Goal: Download file/media

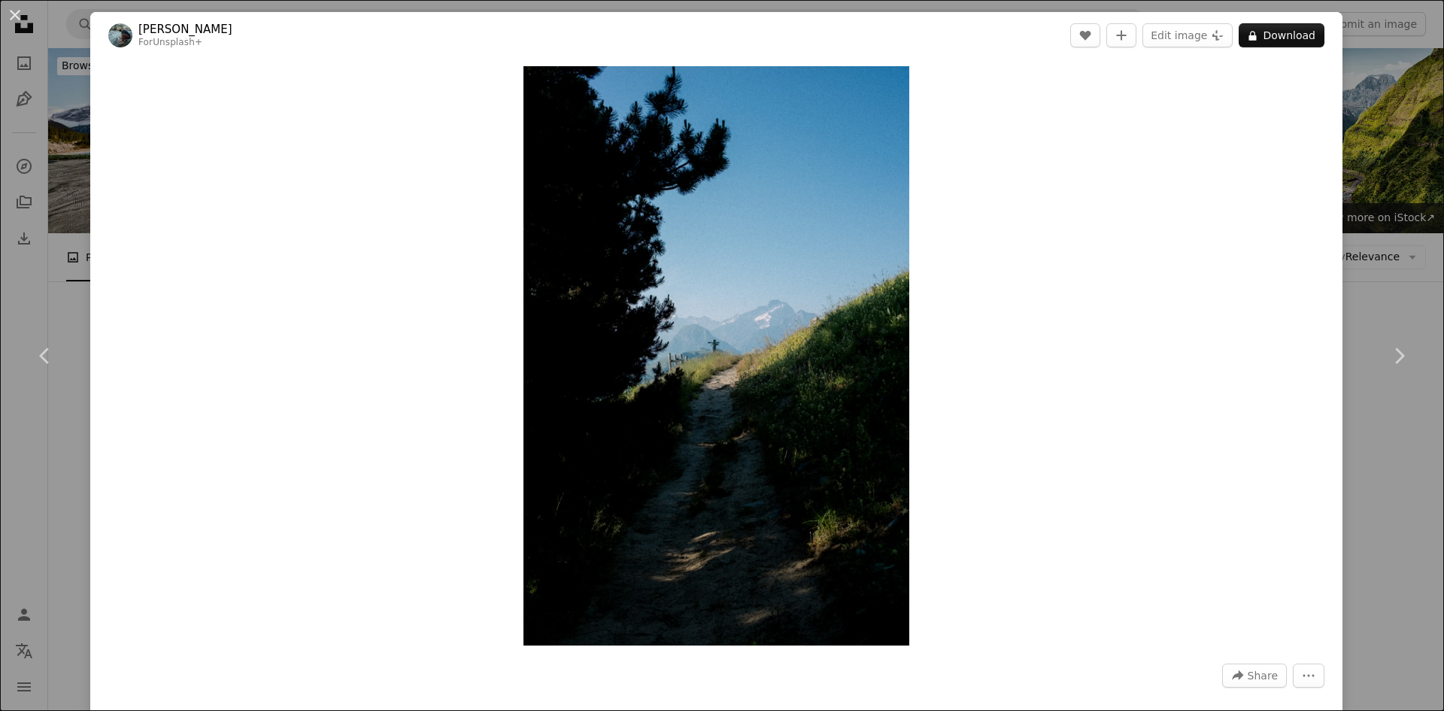
scroll to position [26173, 0]
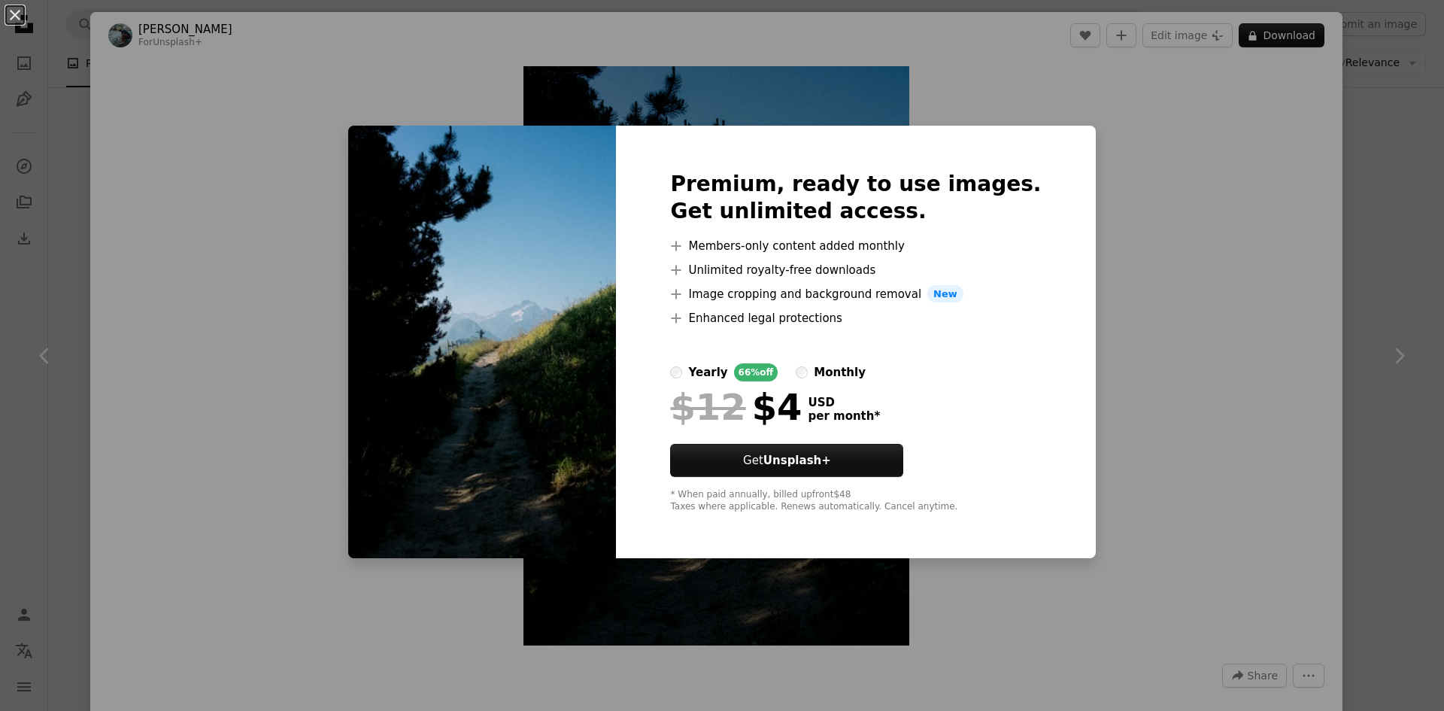
click at [1351, 326] on div "An X shape Premium, ready to use images. Get unlimited access. A plus sign Memb…" at bounding box center [722, 355] width 1444 height 711
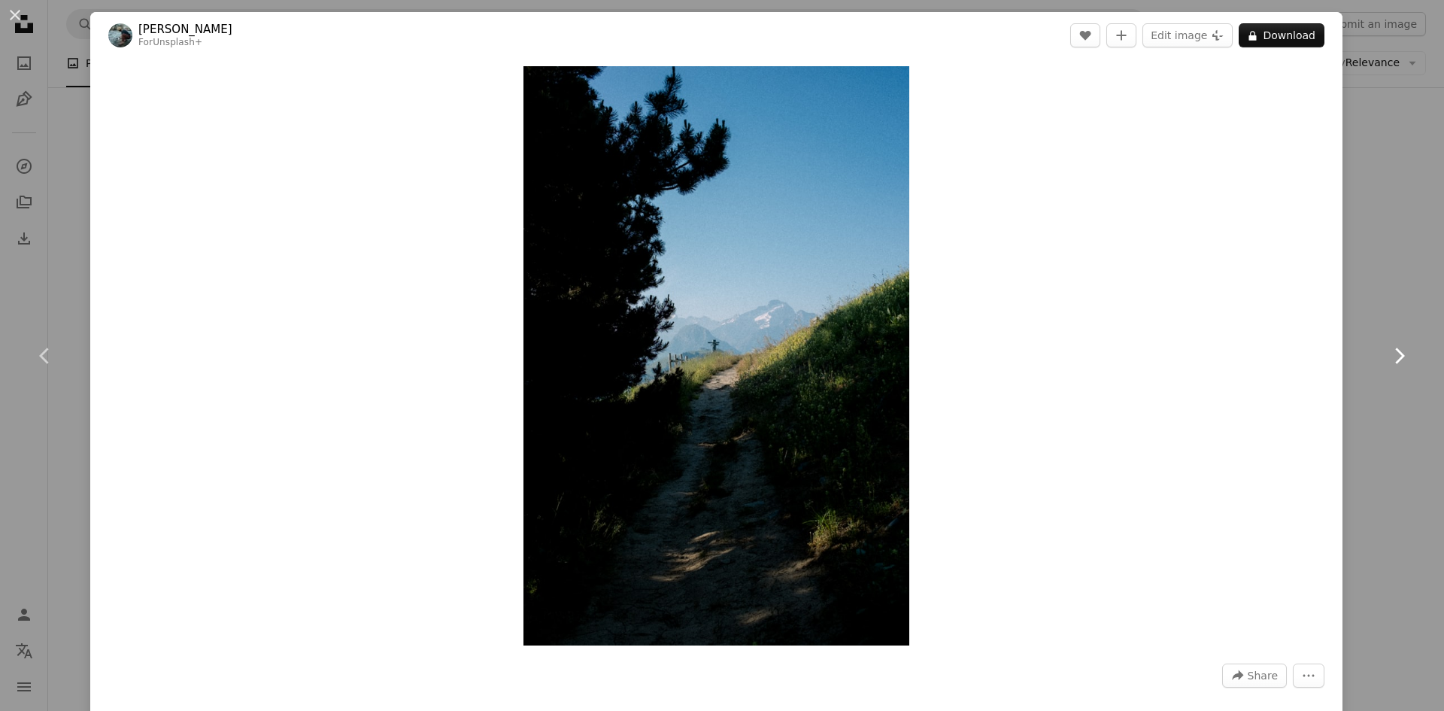
click at [1379, 295] on link "Chevron right" at bounding box center [1399, 356] width 90 height 144
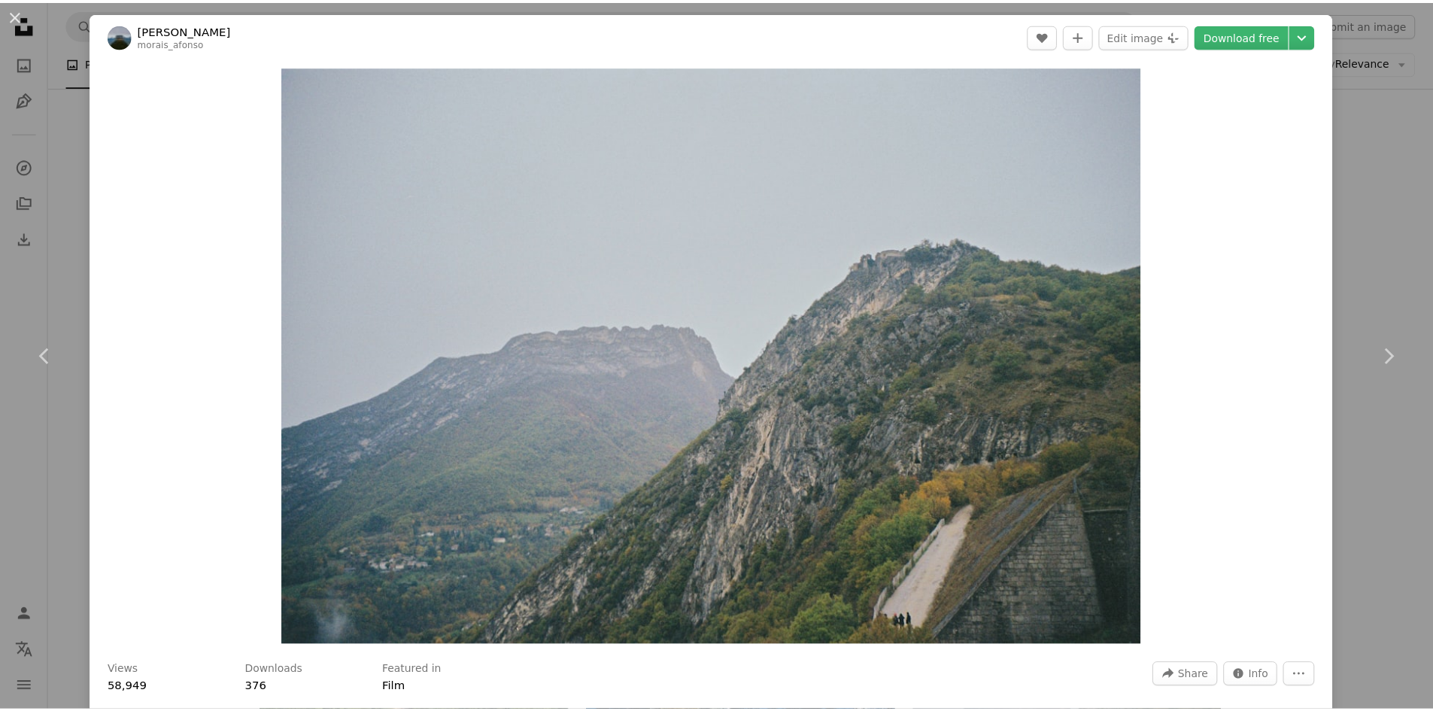
scroll to position [622, 0]
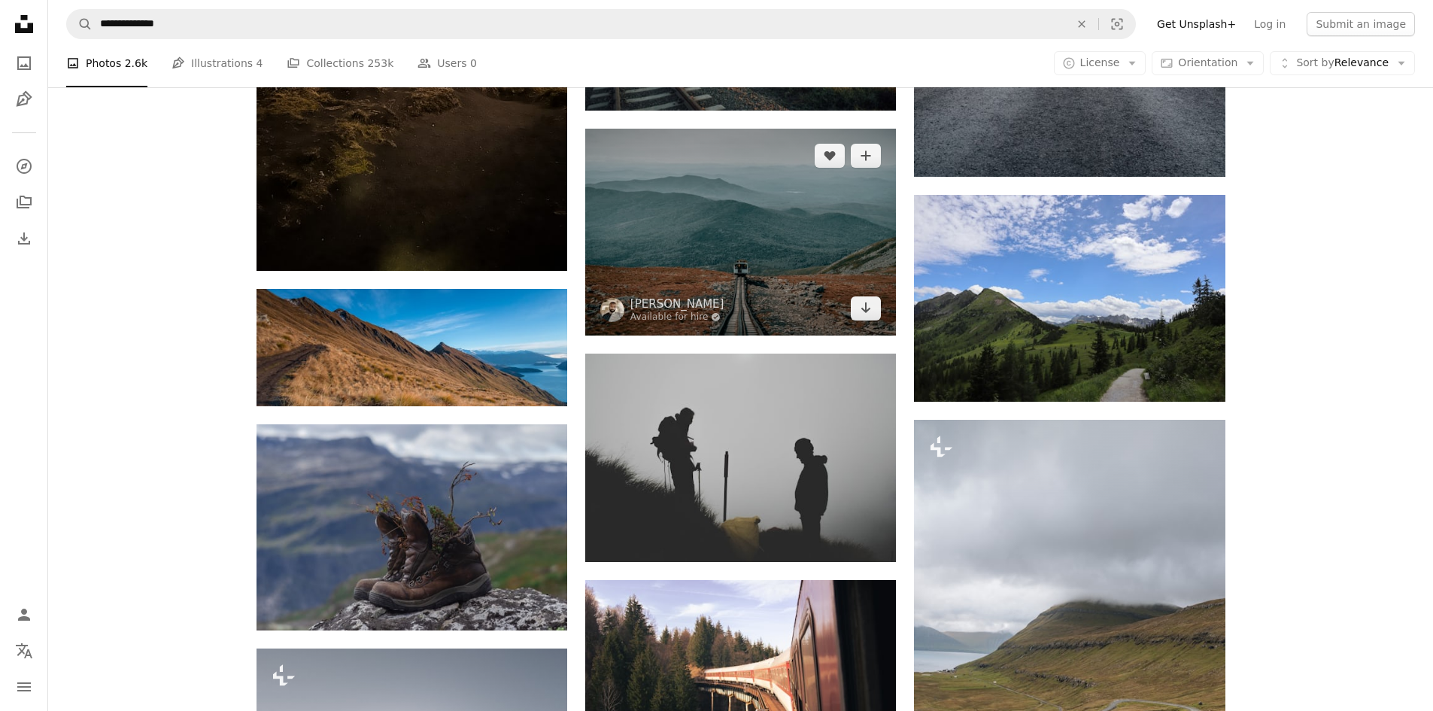
scroll to position [9176, 0]
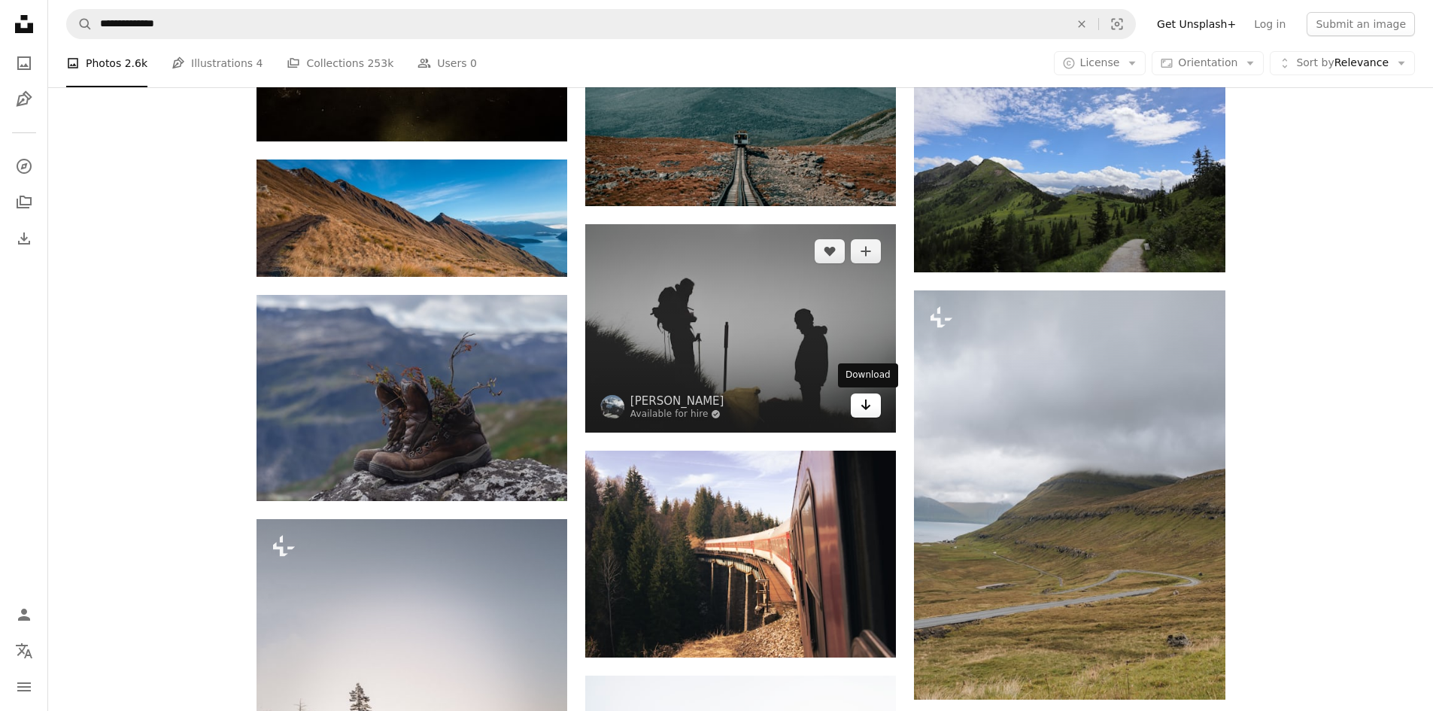
click at [866, 412] on icon "Arrow pointing down" at bounding box center [866, 405] width 12 height 18
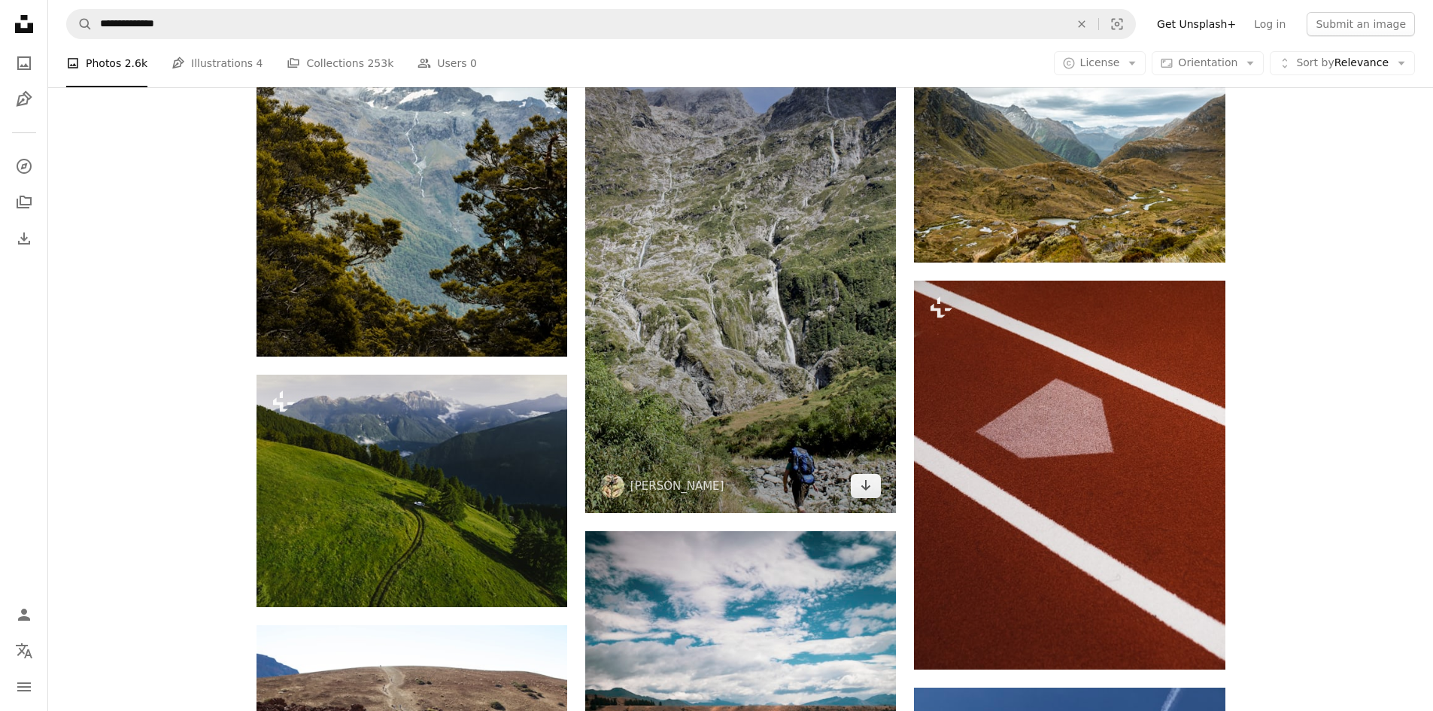
scroll to position [10304, 0]
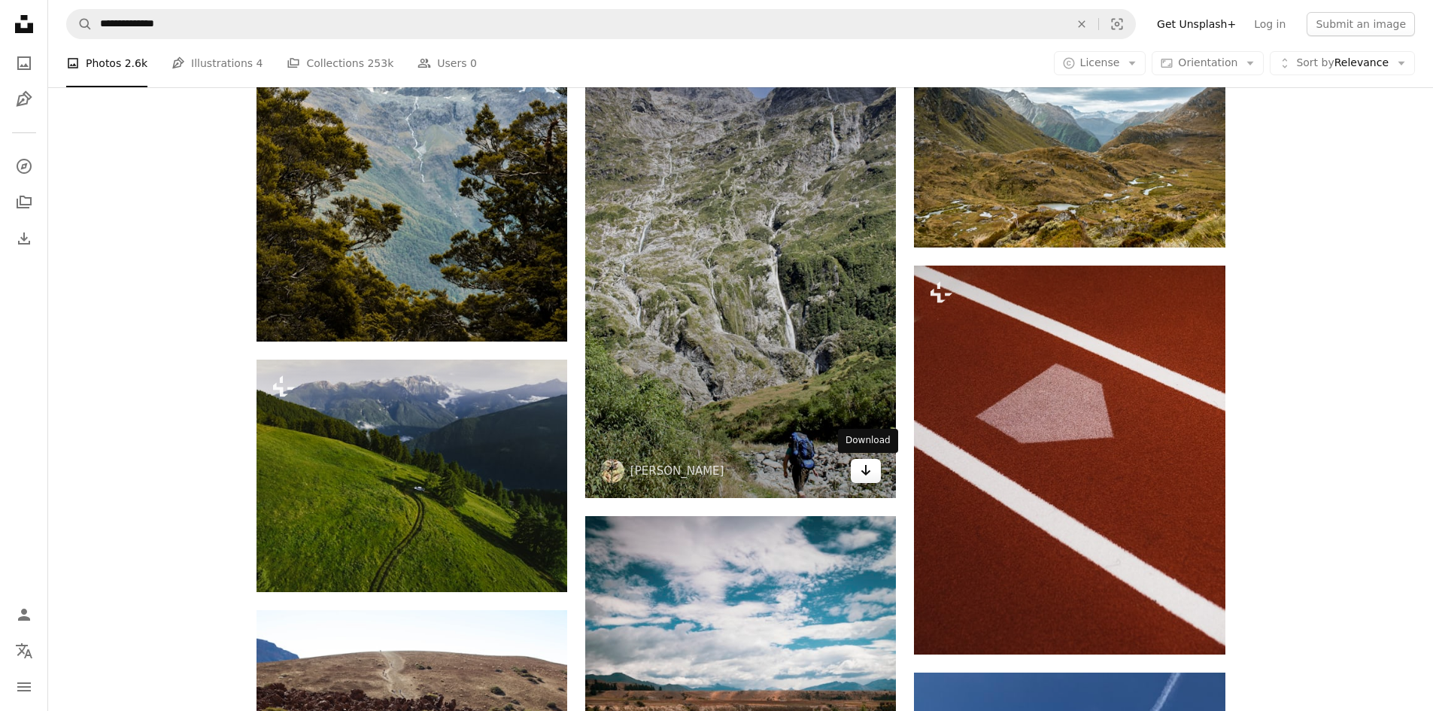
click at [857, 471] on link "Arrow pointing down" at bounding box center [866, 471] width 30 height 24
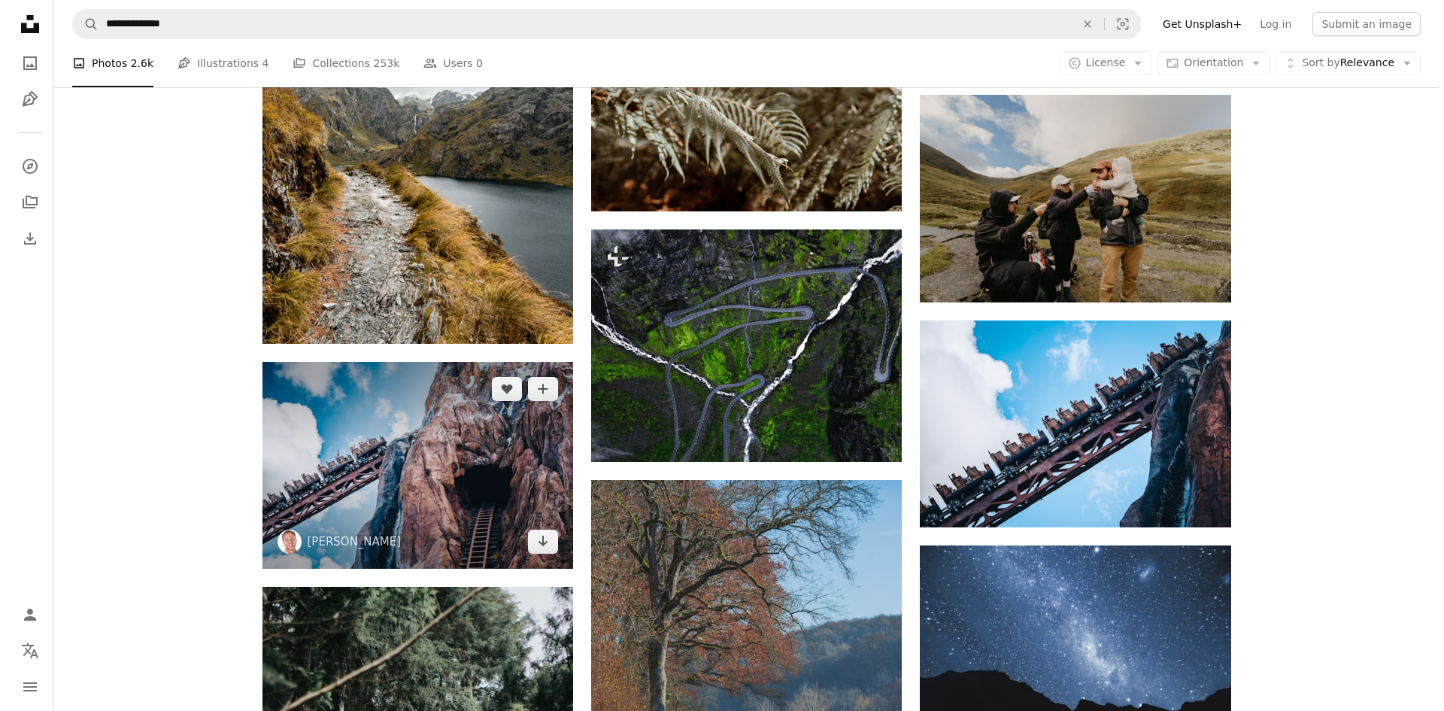
scroll to position [13839, 0]
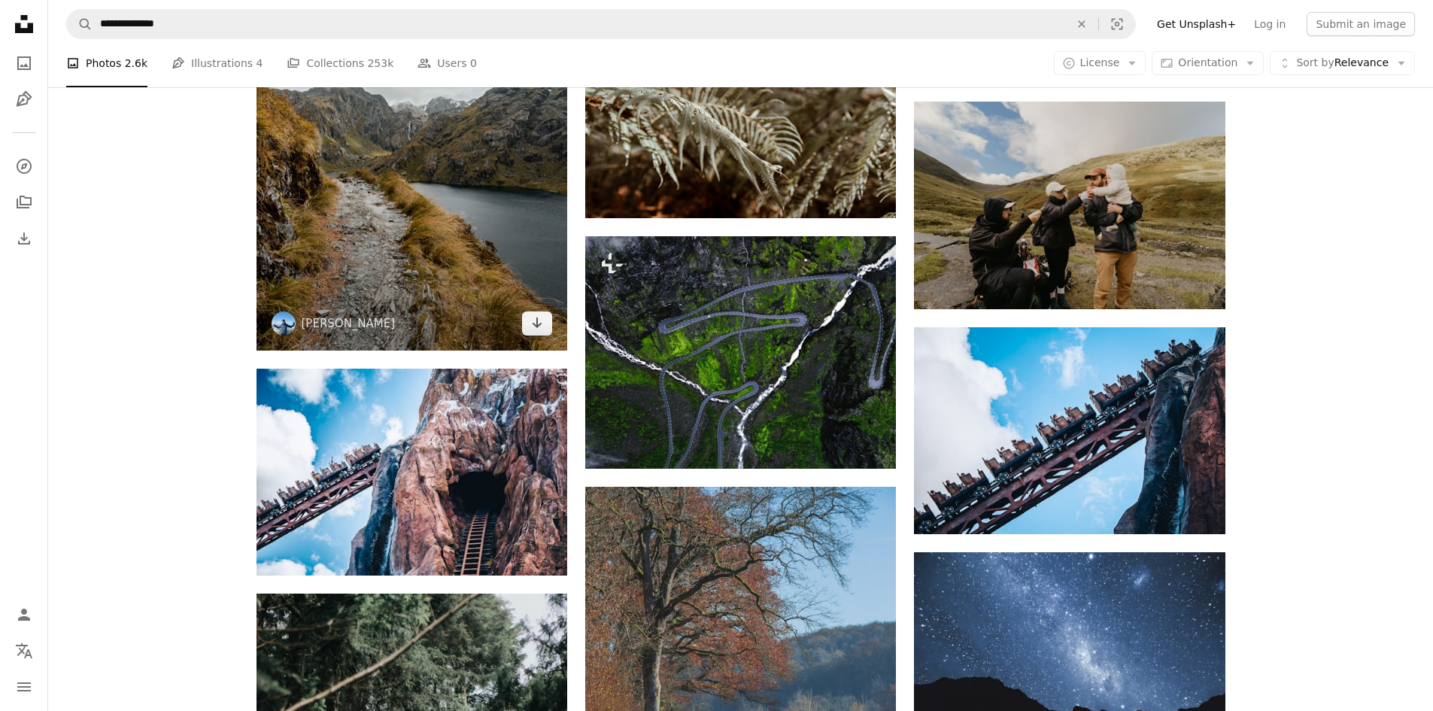
click at [493, 254] on img at bounding box center [411, 117] width 311 height 466
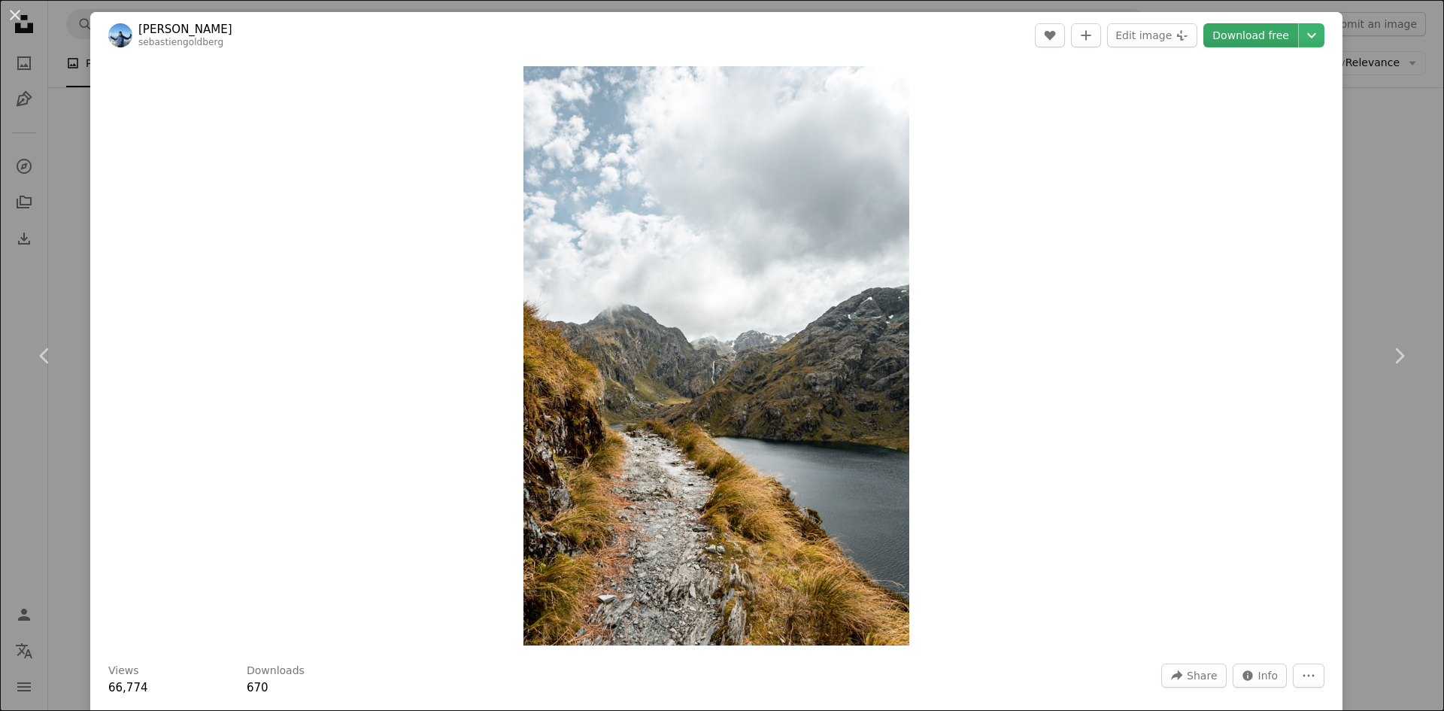
click at [1257, 36] on link "Download free" at bounding box center [1250, 35] width 95 height 24
